Goal: Information Seeking & Learning: Learn about a topic

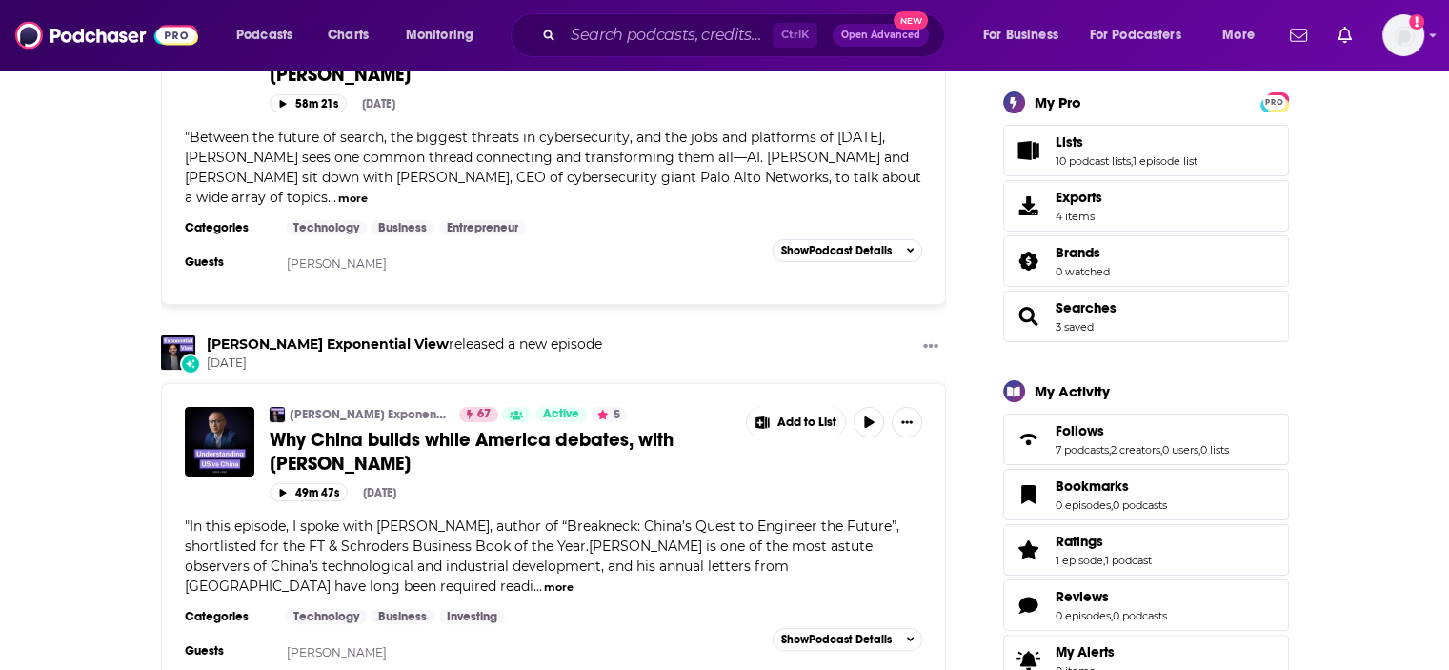
scroll to position [95, 0]
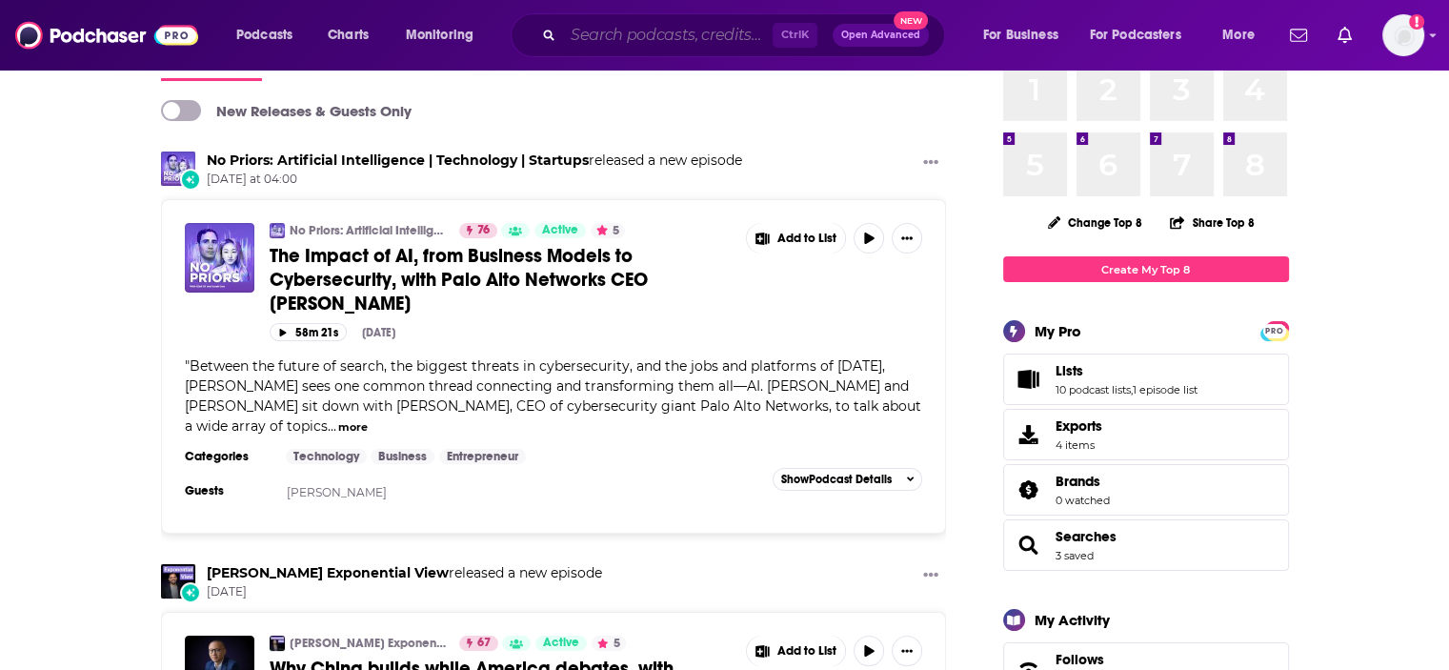
click at [587, 35] on input "Search podcasts, credits, & more..." at bounding box center [668, 35] width 210 height 30
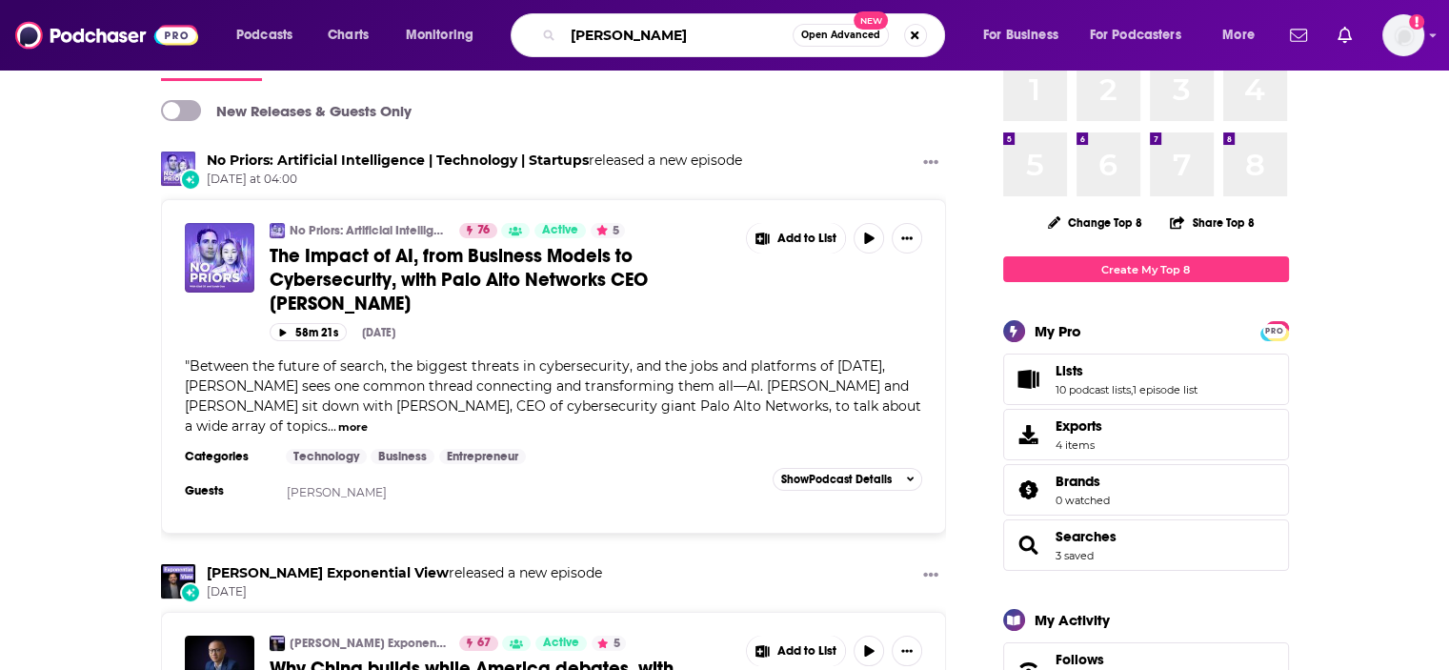
type input "[PERSON_NAME]"
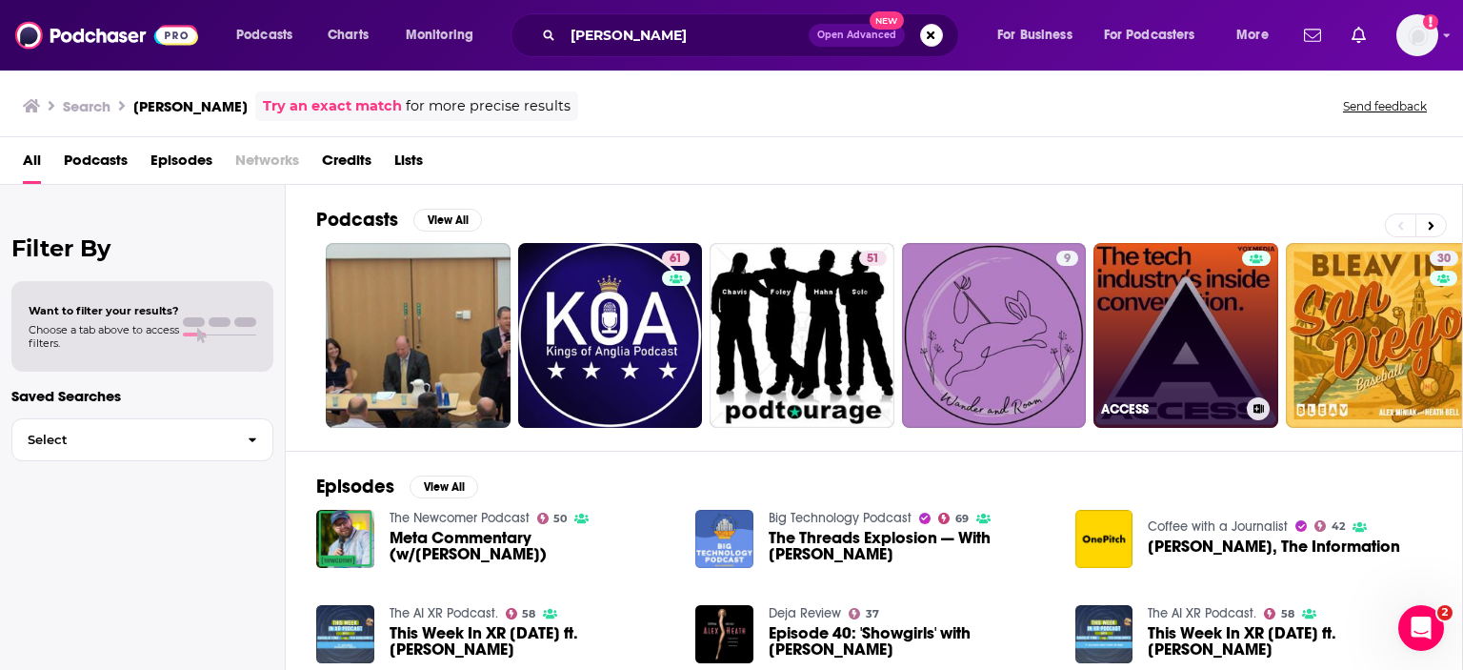
click at [1195, 338] on link "ACCESS" at bounding box center [1186, 335] width 185 height 185
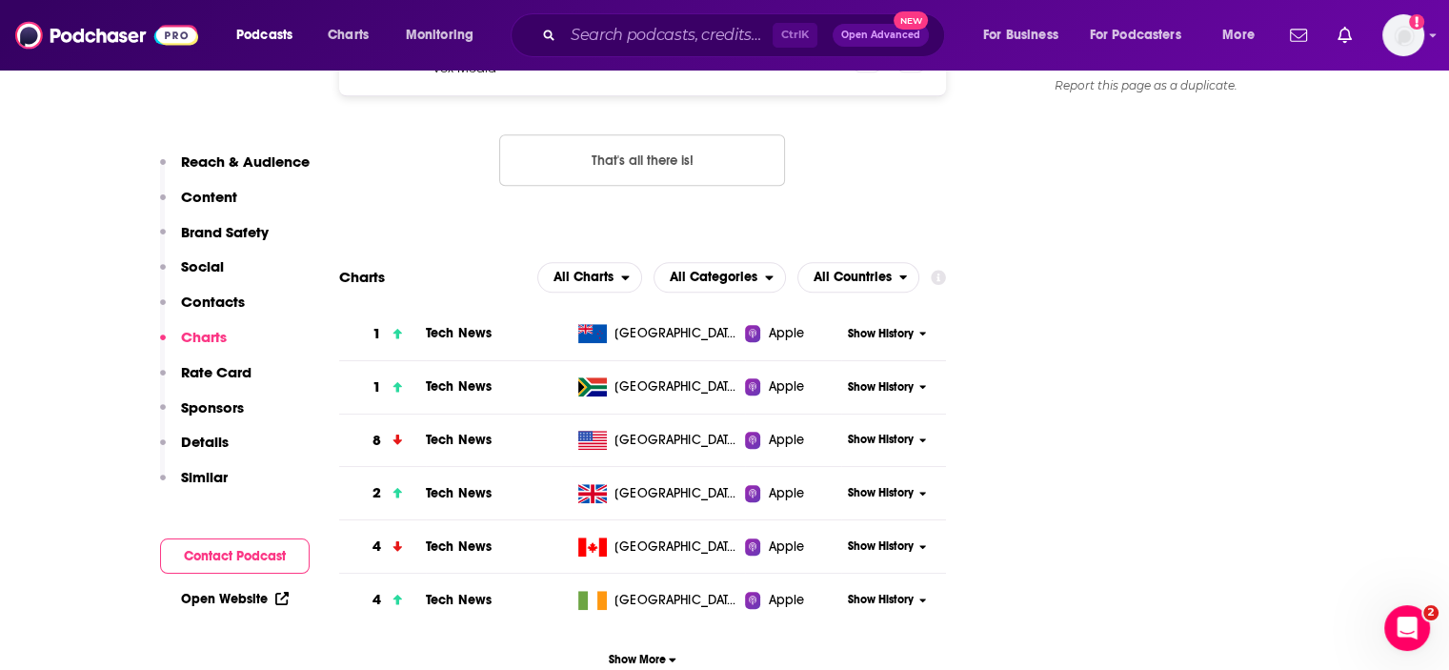
scroll to position [1810, 0]
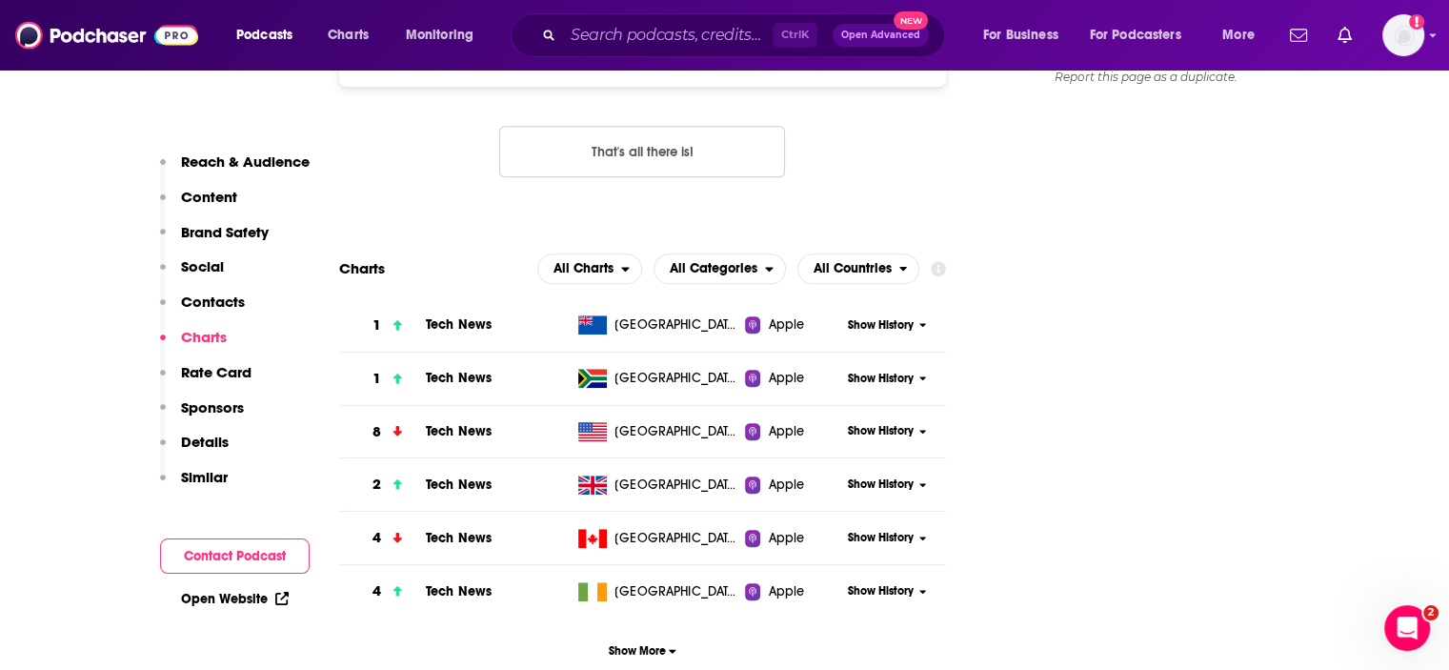
click at [908, 433] on span "Show History" at bounding box center [881, 431] width 66 height 16
